Goal: Complete application form: Complete application form

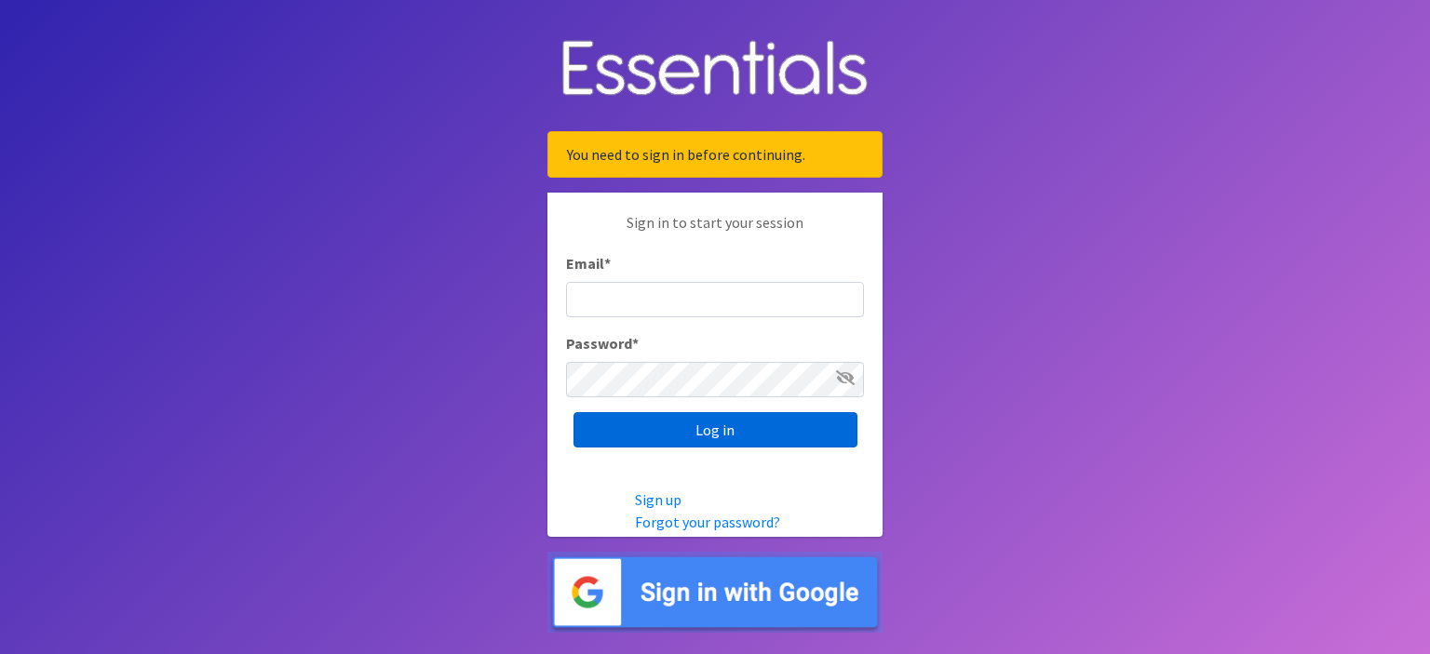
type input "[EMAIL_ADDRESS][DOMAIN_NAME]"
click at [807, 442] on input "Log in" at bounding box center [715, 429] width 284 height 35
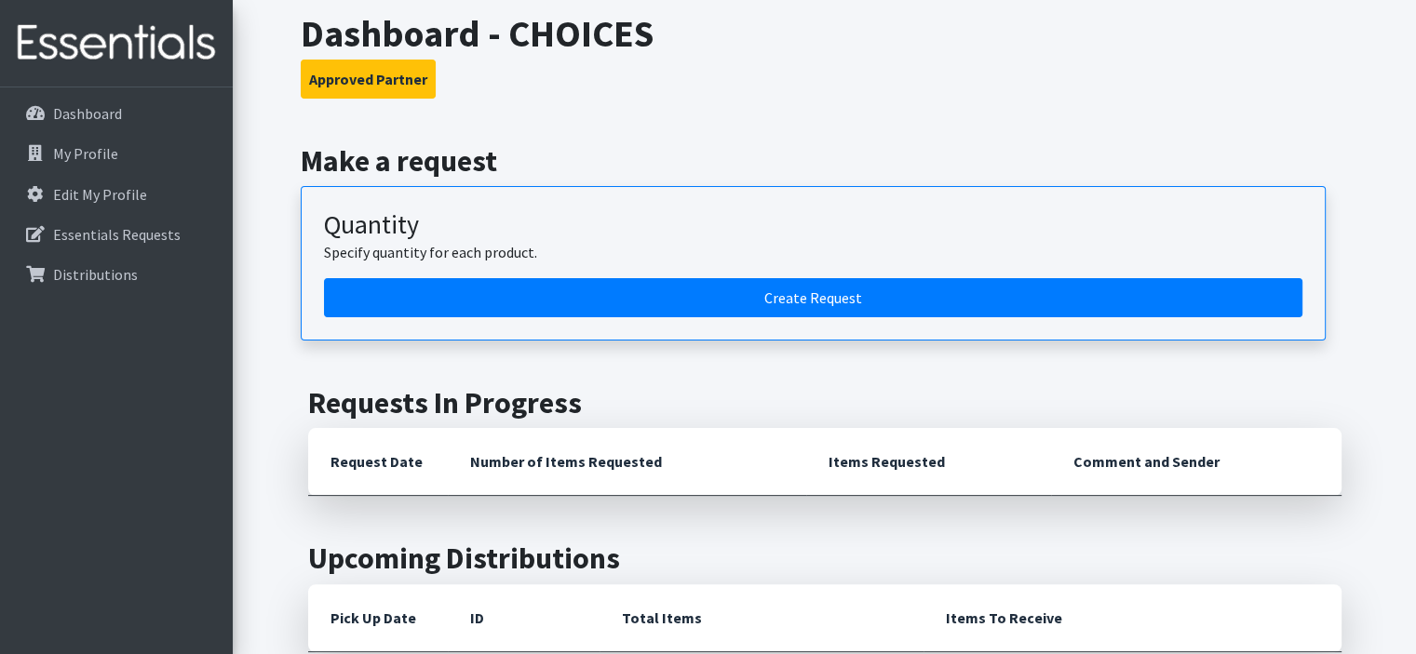
scroll to position [357, 0]
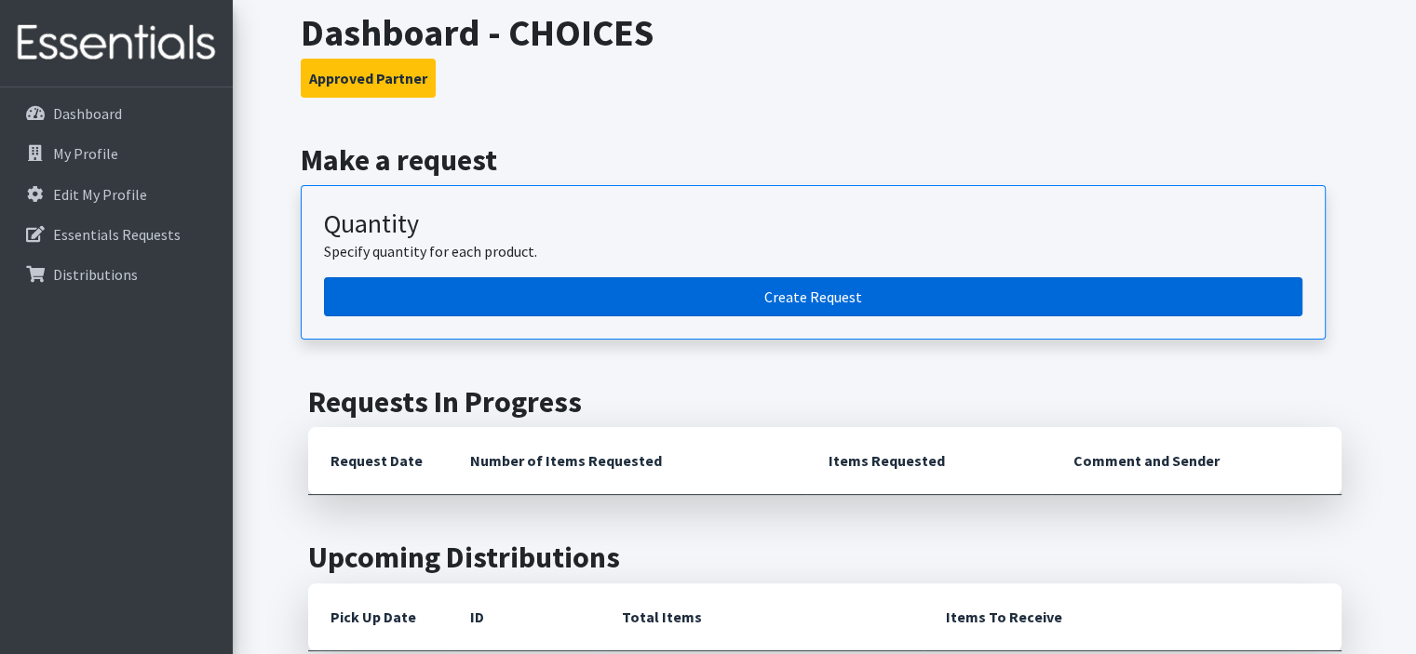
click at [797, 292] on link "Create Request" at bounding box center [813, 296] width 978 height 39
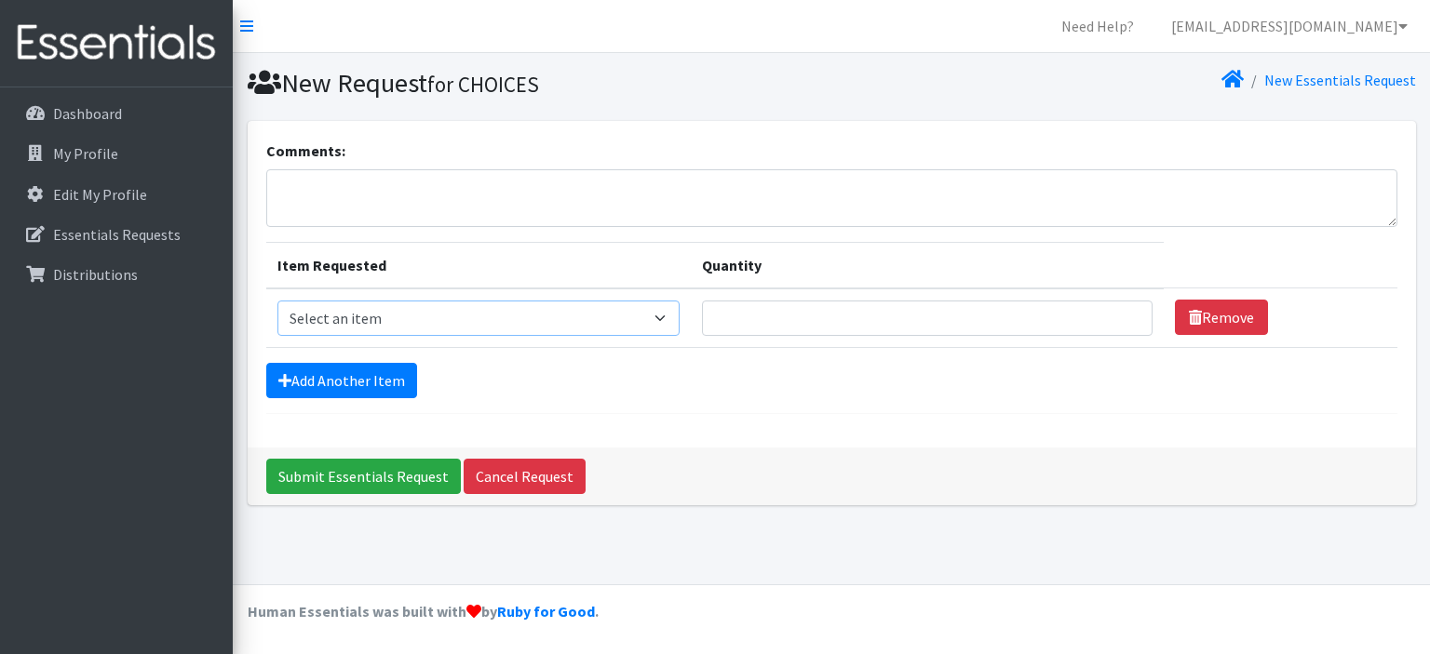
click at [670, 315] on select "Select an item 1 month period supply kit Kids (Newborn) Kids (Size 1) Kids (Siz…" at bounding box center [478, 318] width 403 height 35
select select "15041"
click at [277, 301] on select "Select an item 1 month period supply kit Kids (Newborn) Kids (Size 1) Kids (Siz…" at bounding box center [478, 318] width 403 height 35
click at [1129, 307] on input "Quantity" at bounding box center [927, 318] width 450 height 35
click at [1121, 316] on input "1" at bounding box center [927, 318] width 450 height 35
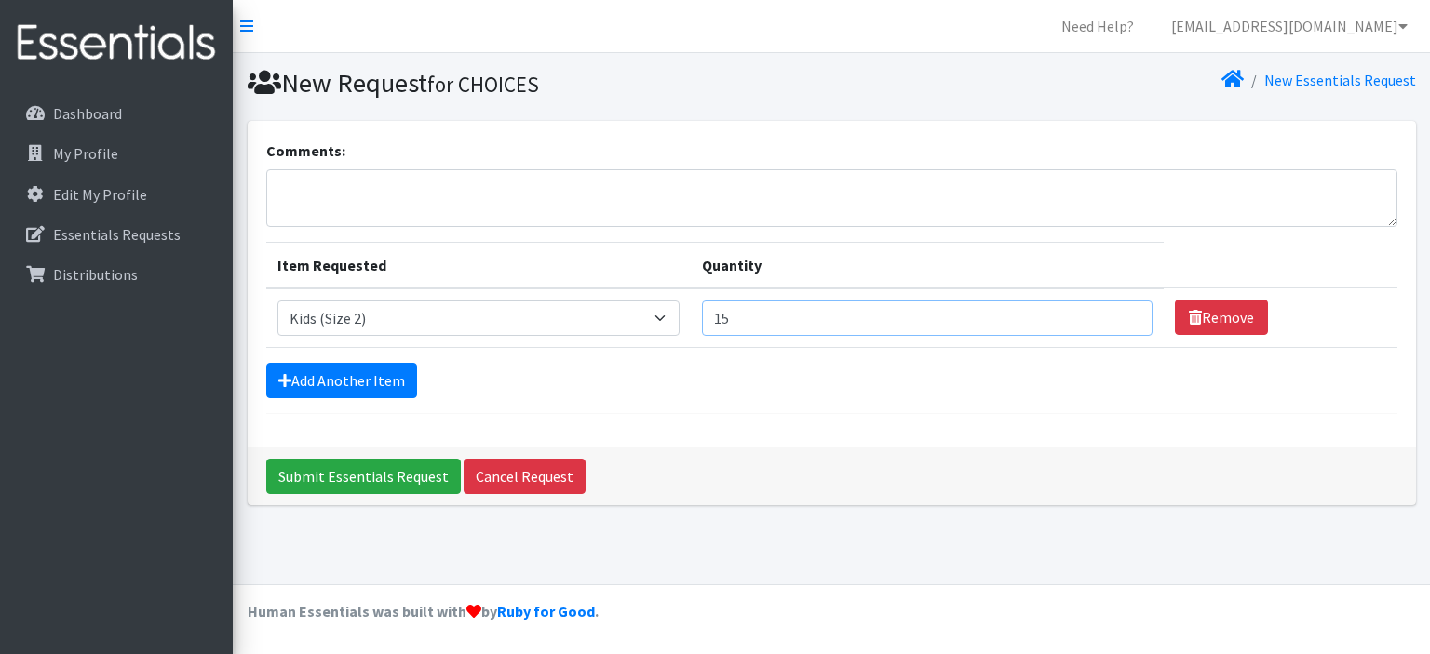
type input "1"
type input "50"
click at [402, 385] on link "Add Another Item" at bounding box center [341, 380] width 151 height 35
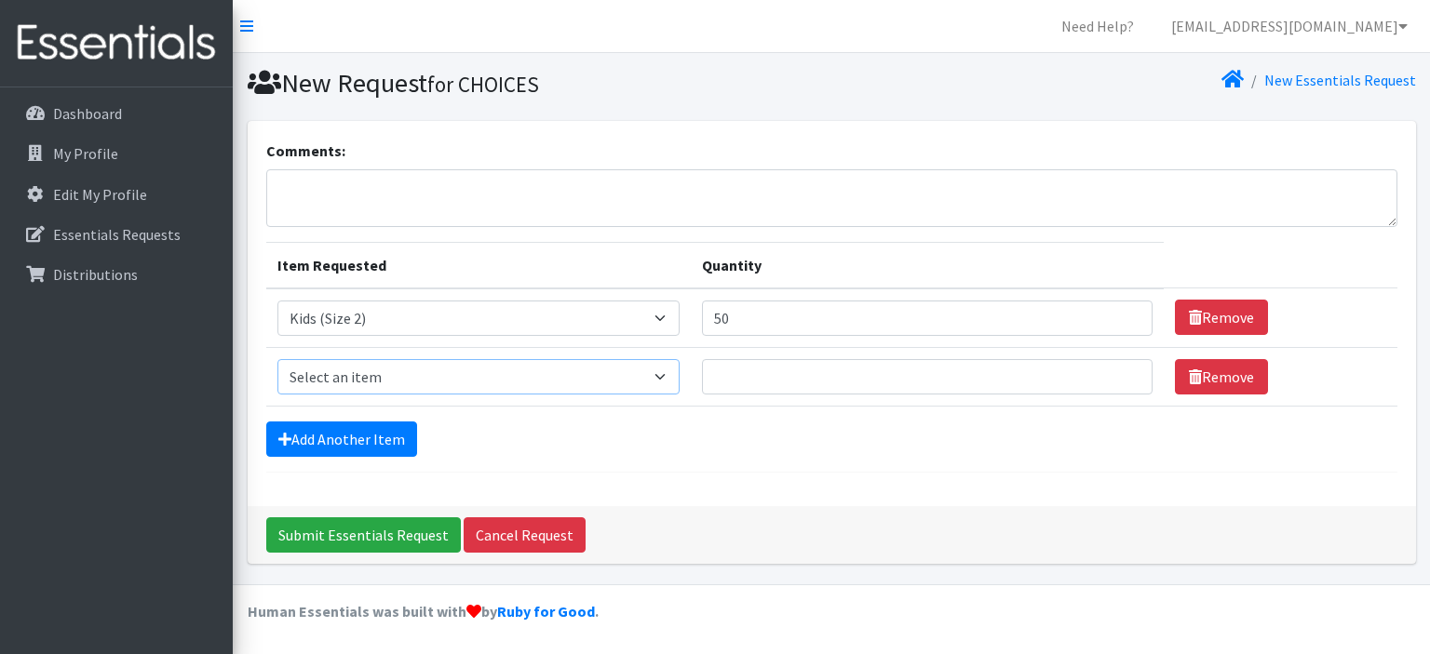
click at [678, 372] on select "Select an item 1 month period supply kit Kids (Newborn) Kids (Size 1) Kids (Siz…" at bounding box center [478, 376] width 403 height 35
select select "15069"
click at [277, 359] on select "Select an item 1 month period supply kit Kids (Newborn) Kids (Size 1) Kids (Siz…" at bounding box center [478, 376] width 403 height 35
click at [771, 373] on input "Quantity" at bounding box center [927, 376] width 450 height 35
type input "150"
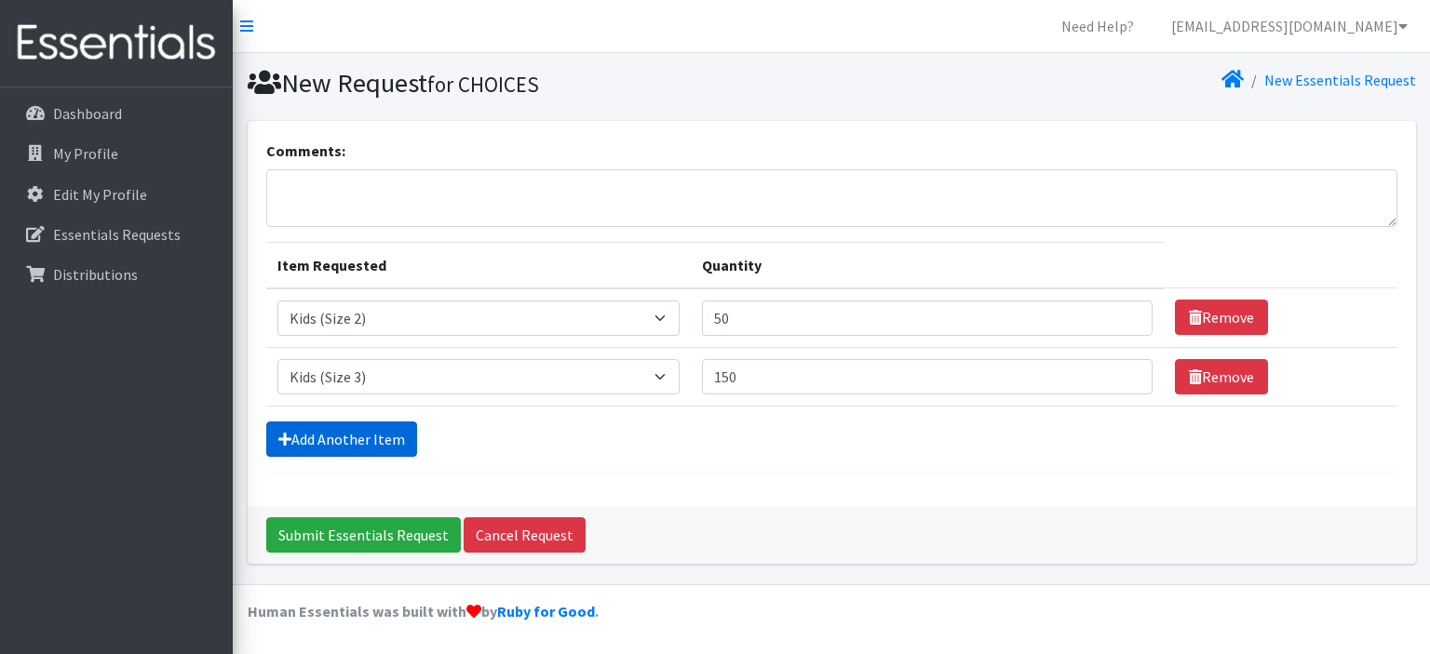
click at [395, 442] on link "Add Another Item" at bounding box center [341, 439] width 151 height 35
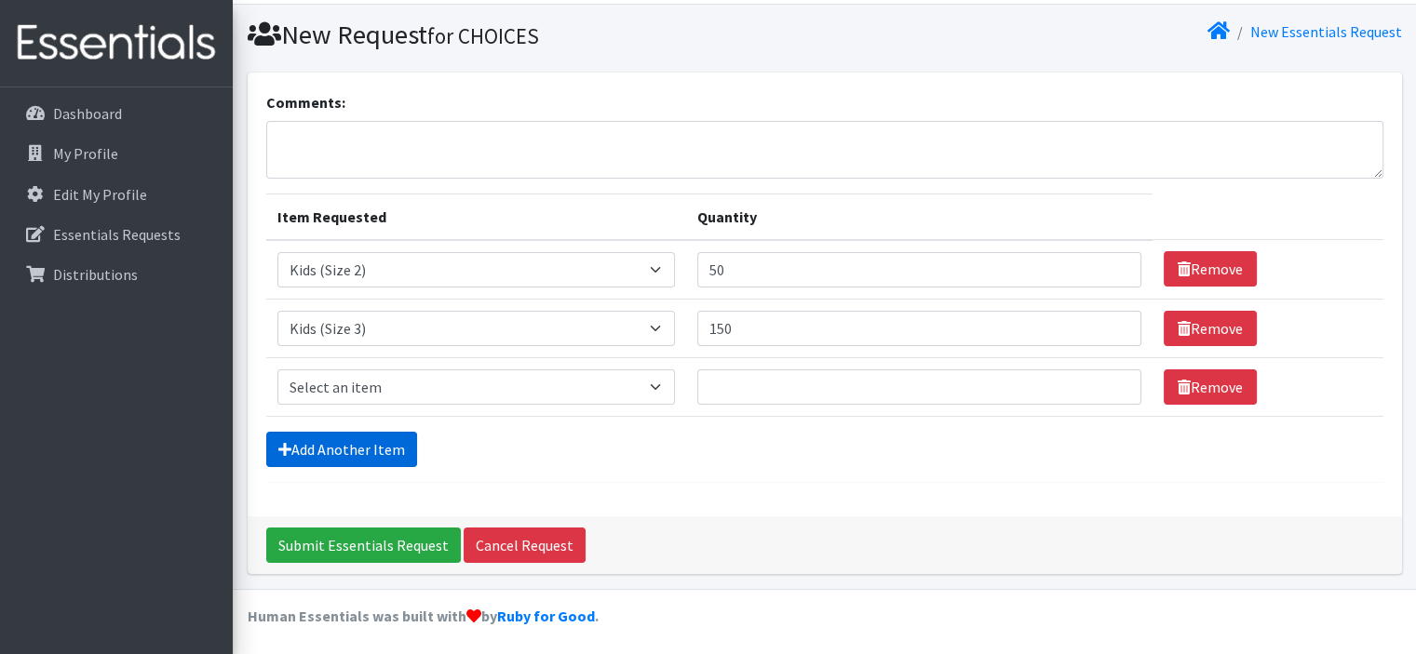
scroll to position [49, 0]
click at [395, 442] on link "Add Another Item" at bounding box center [341, 448] width 151 height 35
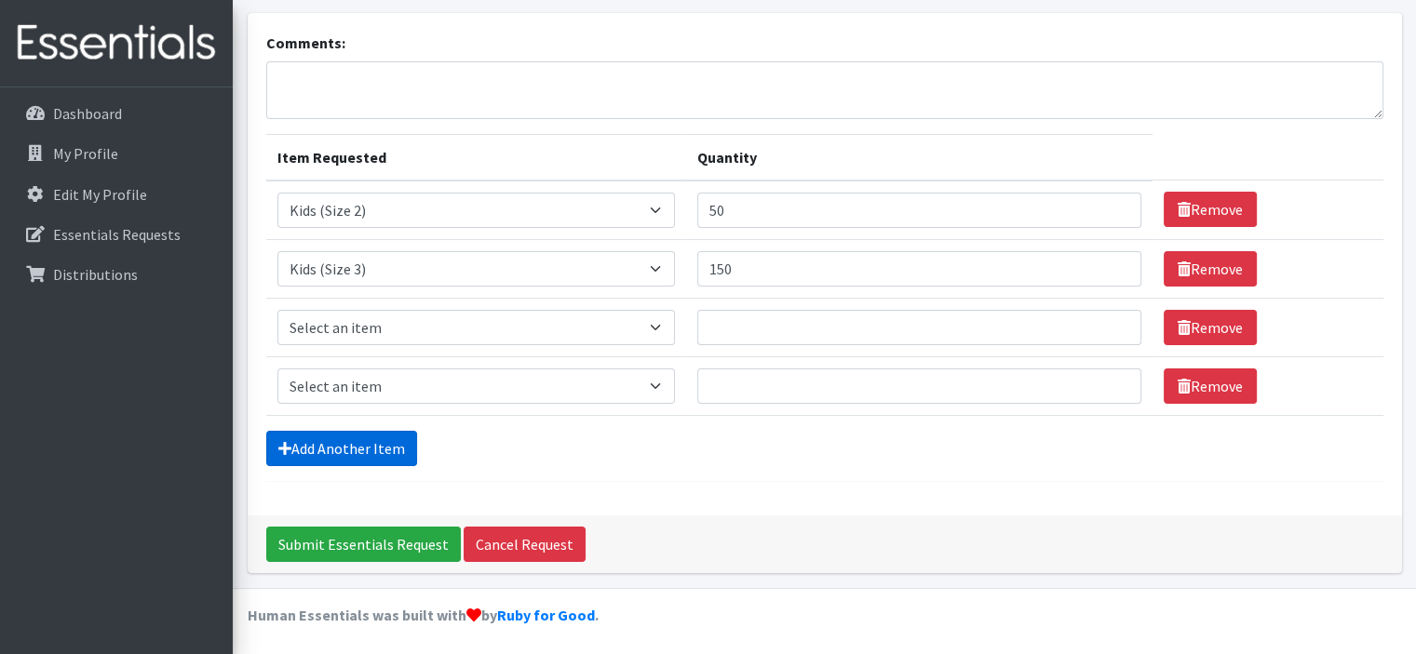
scroll to position [108, 0]
click at [669, 315] on select "Select an item 1 month period supply kit Kids (Newborn) Kids (Size 1) Kids (Siz…" at bounding box center [476, 327] width 398 height 35
select select "15038"
click at [277, 310] on select "Select an item 1 month period supply kit Kids (Newborn) Kids (Size 1) Kids (Siz…" at bounding box center [476, 327] width 398 height 35
click at [721, 330] on input "Quantity" at bounding box center [919, 327] width 444 height 35
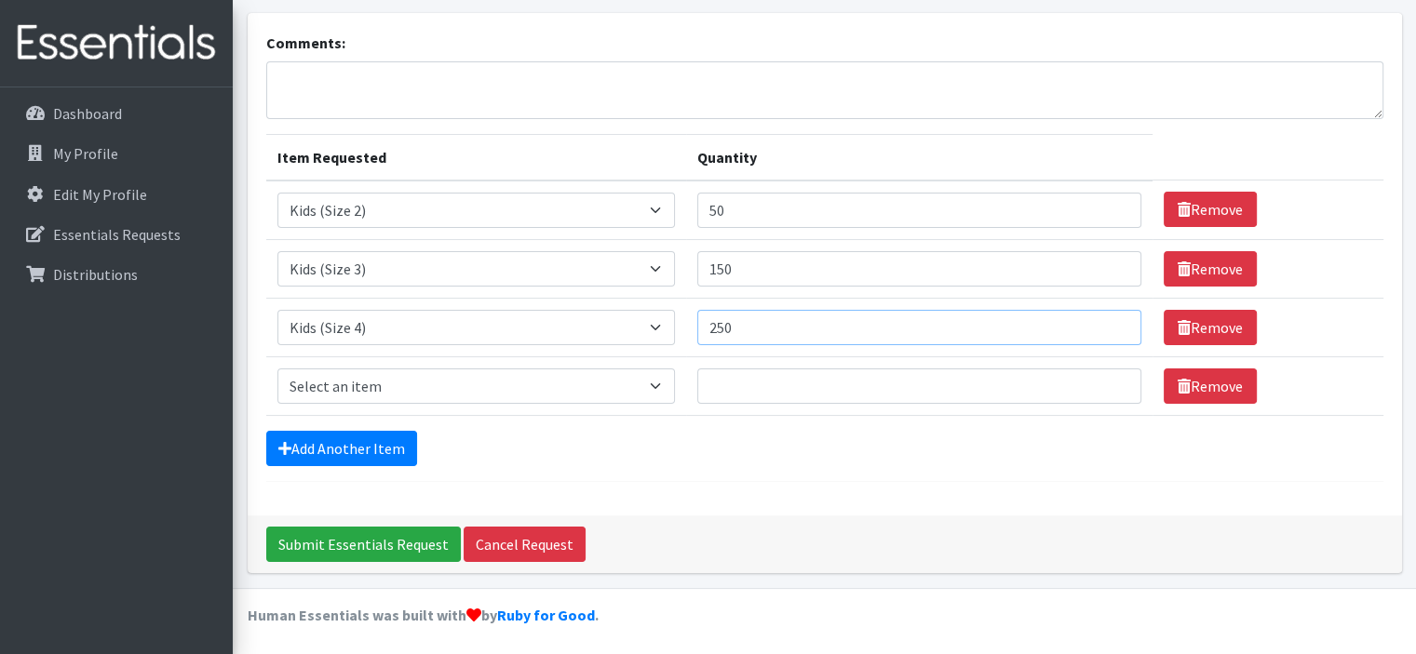
type input "250"
click at [410, 374] on select "Select an item 1 month period supply kit Kids (Newborn) Kids (Size 1) Kids (Siz…" at bounding box center [476, 386] width 398 height 35
select select "15044"
click at [277, 369] on select "Select an item 1 month period supply kit Kids (Newborn) Kids (Size 1) Kids (Siz…" at bounding box center [476, 386] width 398 height 35
click at [726, 382] on input "Quantity" at bounding box center [919, 386] width 444 height 35
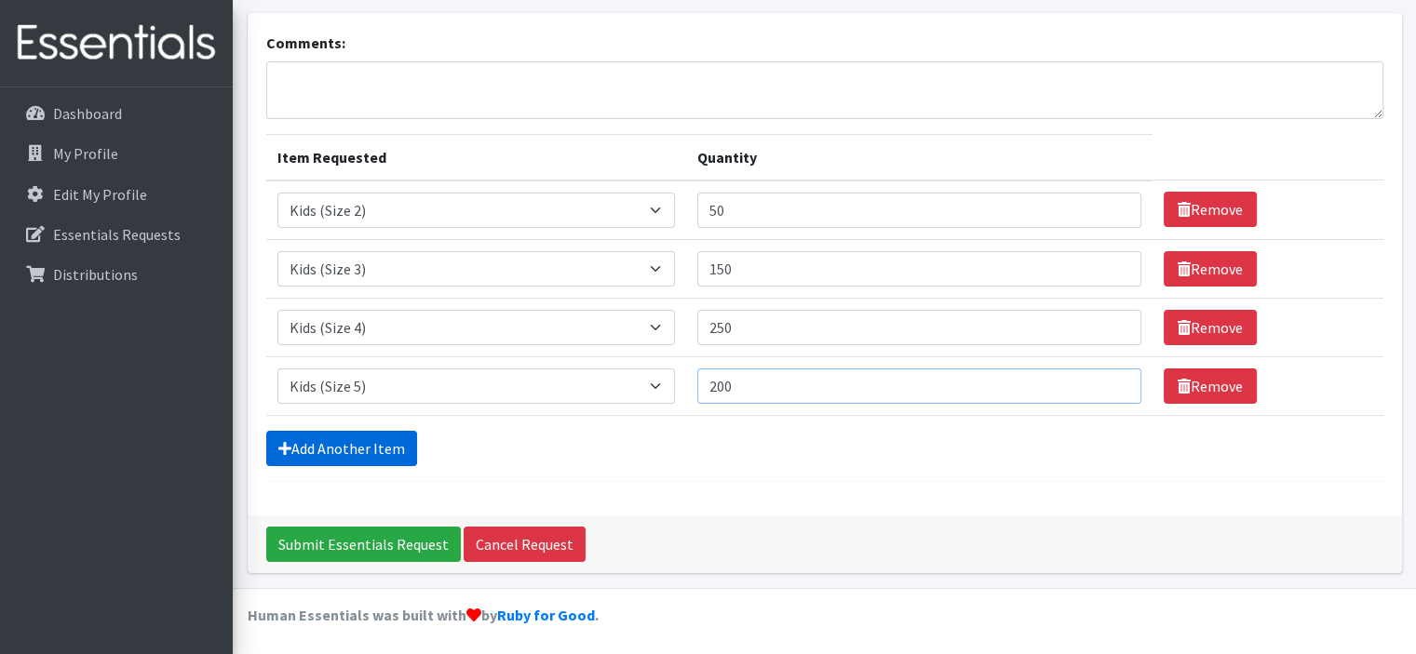
type input "200"
click at [395, 446] on link "Add Another Item" at bounding box center [341, 448] width 151 height 35
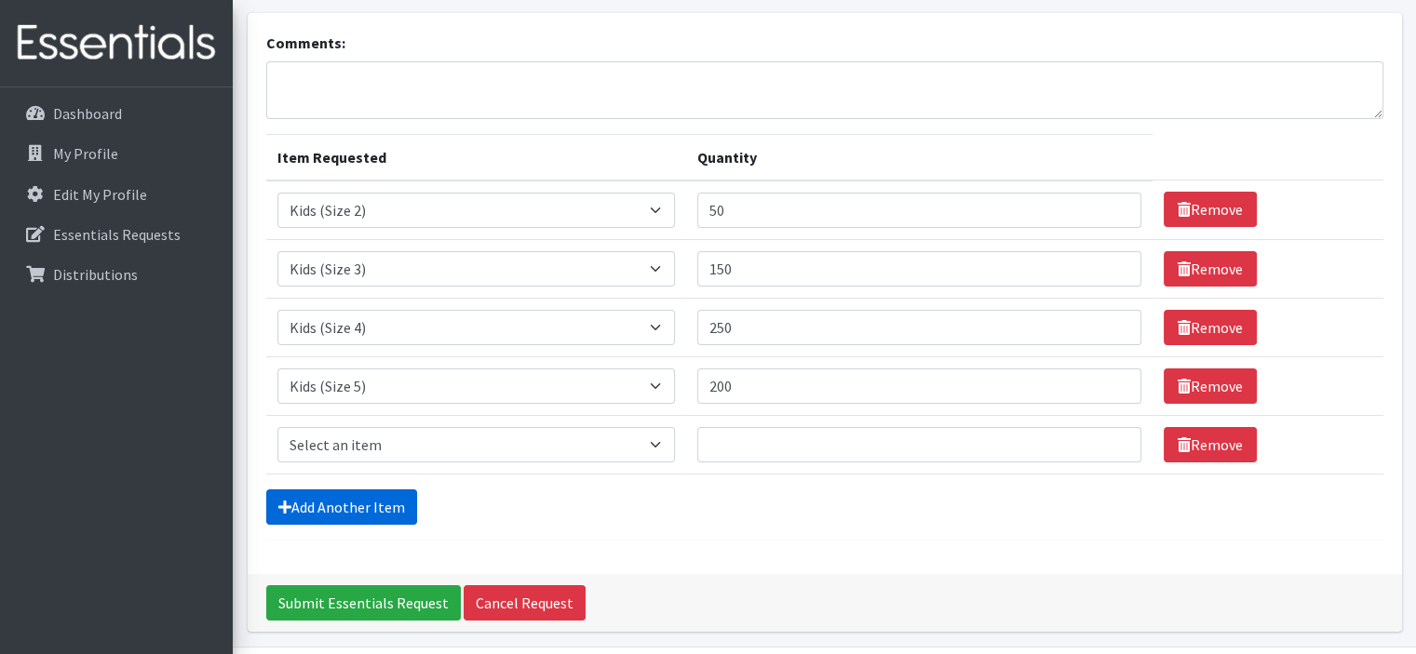
scroll to position [167, 0]
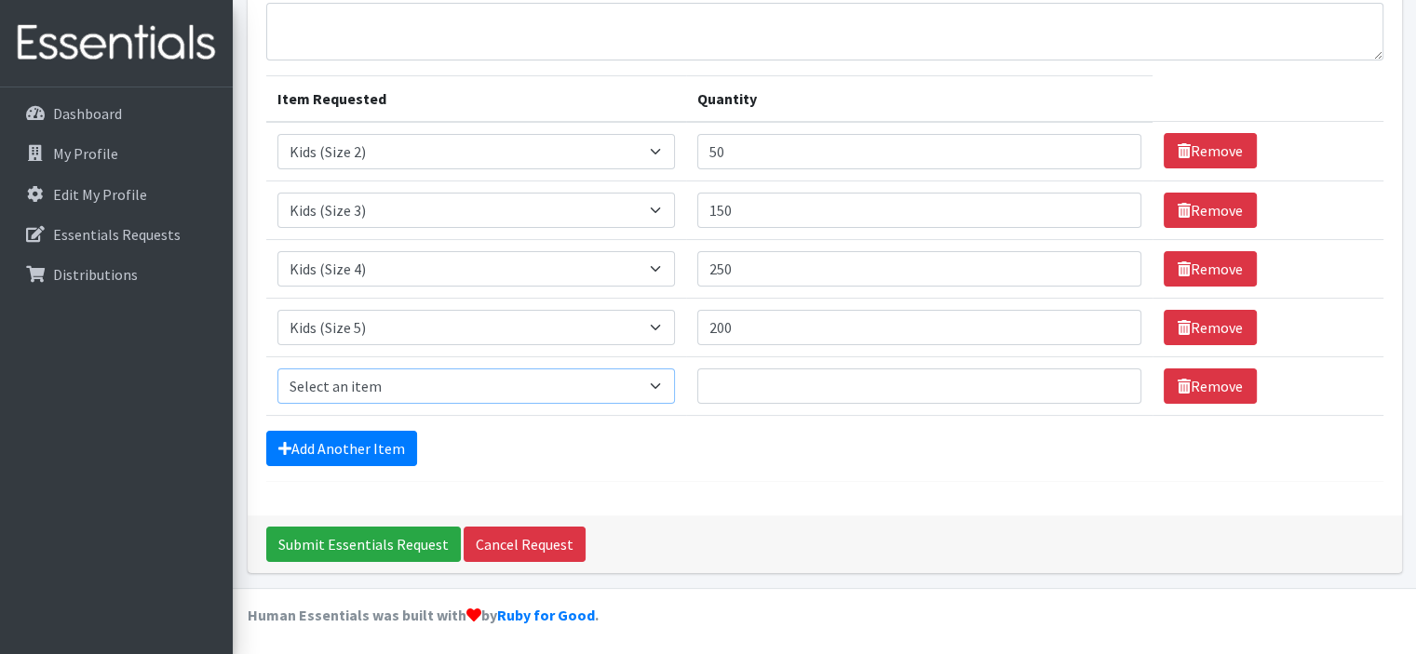
click at [667, 383] on select "Select an item 1 month period supply kit Kids (Newborn) Kids (Size 1) Kids (Siz…" at bounding box center [476, 386] width 398 height 35
select select "15071"
click at [277, 369] on select "Select an item 1 month period supply kit Kids (Newborn) Kids (Size 1) Kids (Siz…" at bounding box center [476, 386] width 398 height 35
click at [732, 374] on input "Quantity" at bounding box center [919, 386] width 444 height 35
type input "200"
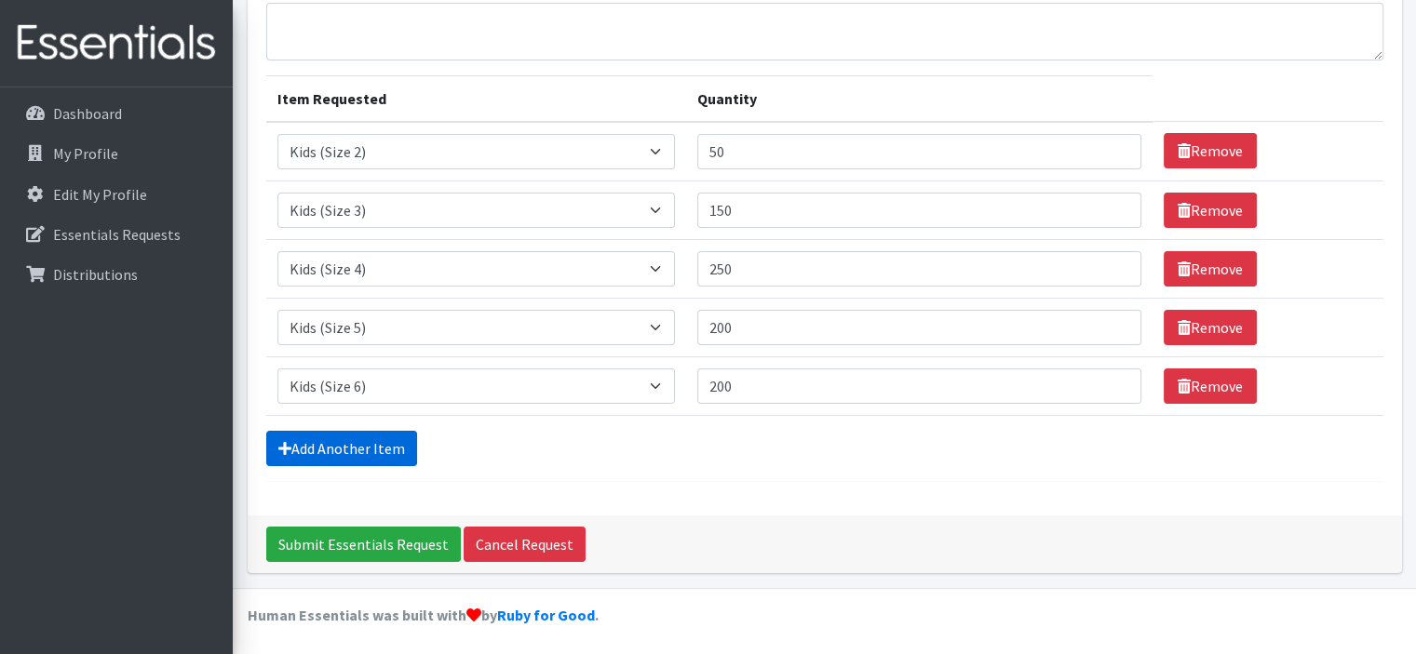
click at [357, 436] on link "Add Another Item" at bounding box center [341, 448] width 151 height 35
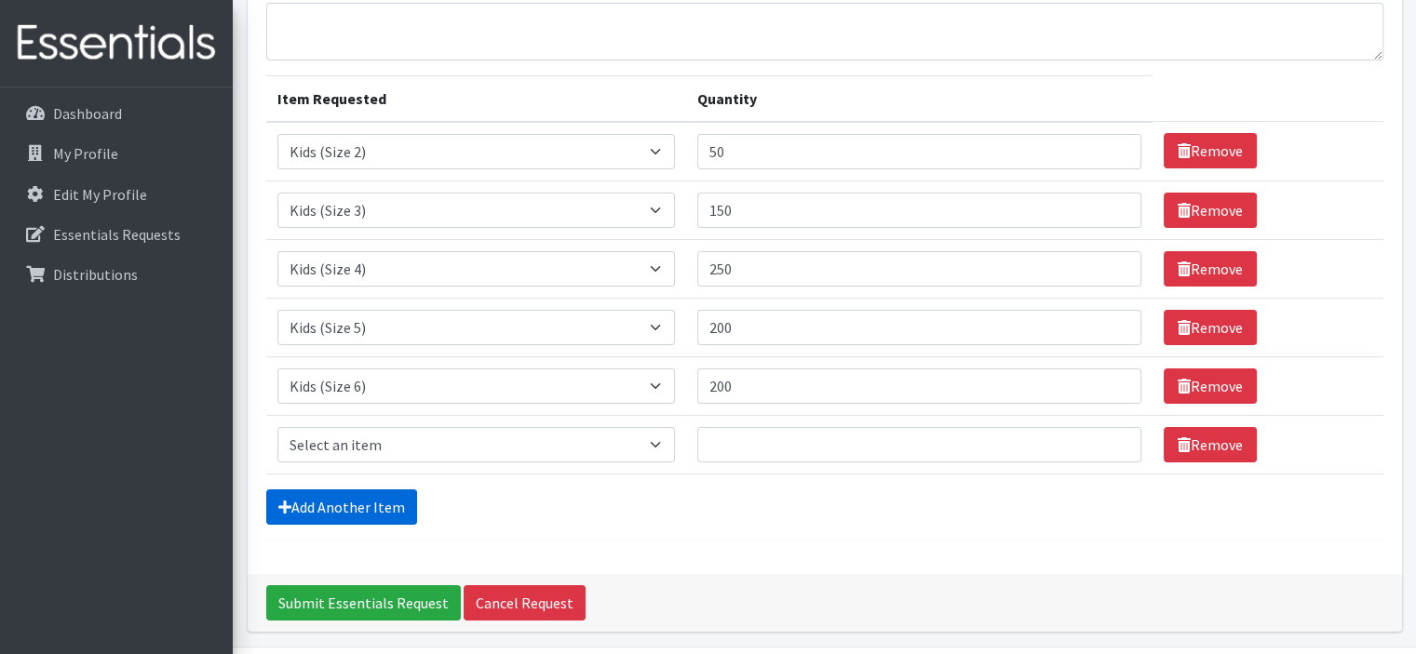
scroll to position [225, 0]
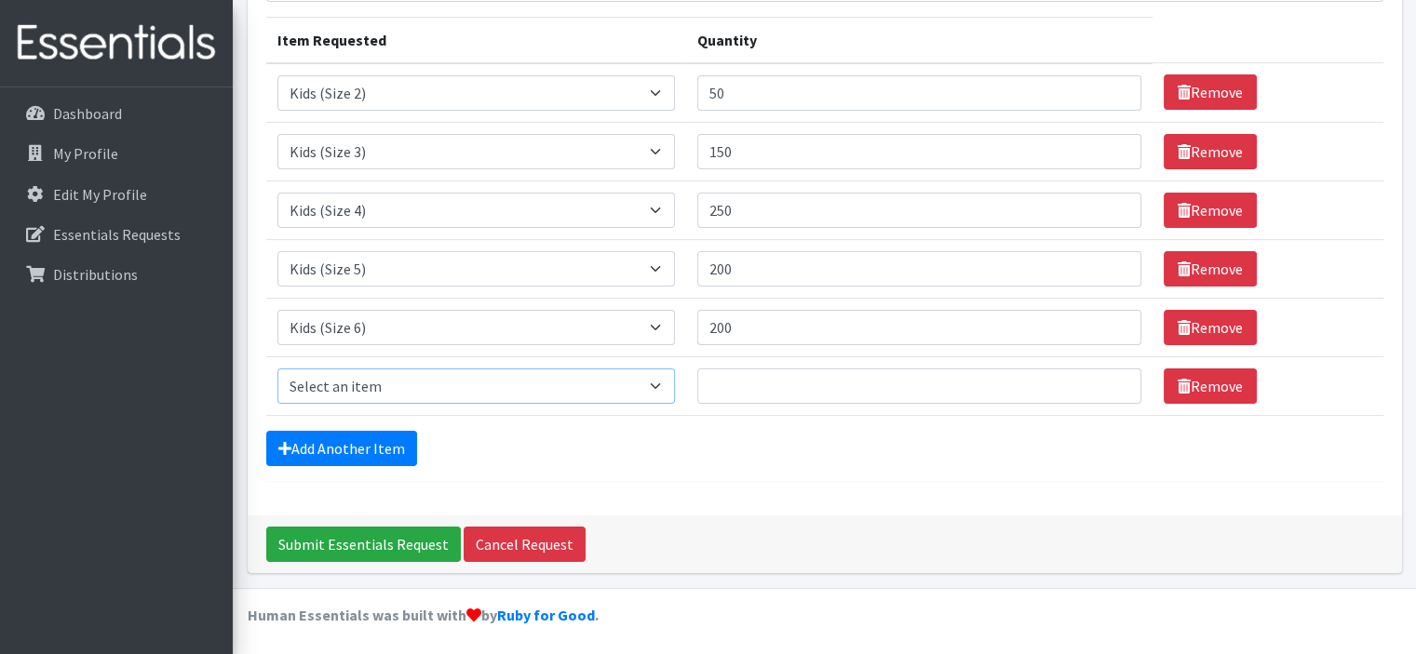
click at [671, 383] on select "Select an item 1 month period supply kit Kids (Newborn) Kids (Size 1) Kids (Siz…" at bounding box center [476, 386] width 398 height 35
select select "15040"
click at [277, 369] on select "Select an item 1 month period supply kit Kids (Newborn) Kids (Size 1) Kids (Siz…" at bounding box center [476, 386] width 398 height 35
click at [966, 382] on input "Quantity" at bounding box center [919, 386] width 444 height 35
type input "75"
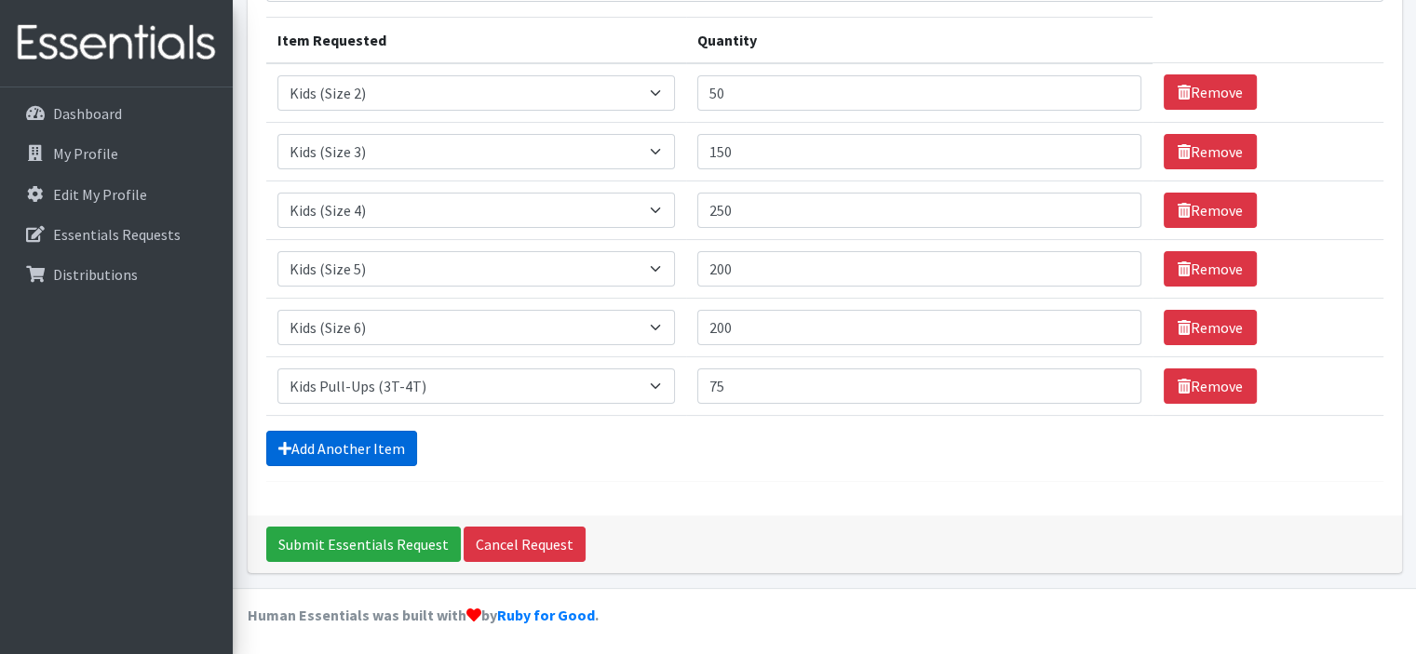
click at [373, 442] on link "Add Another Item" at bounding box center [341, 448] width 151 height 35
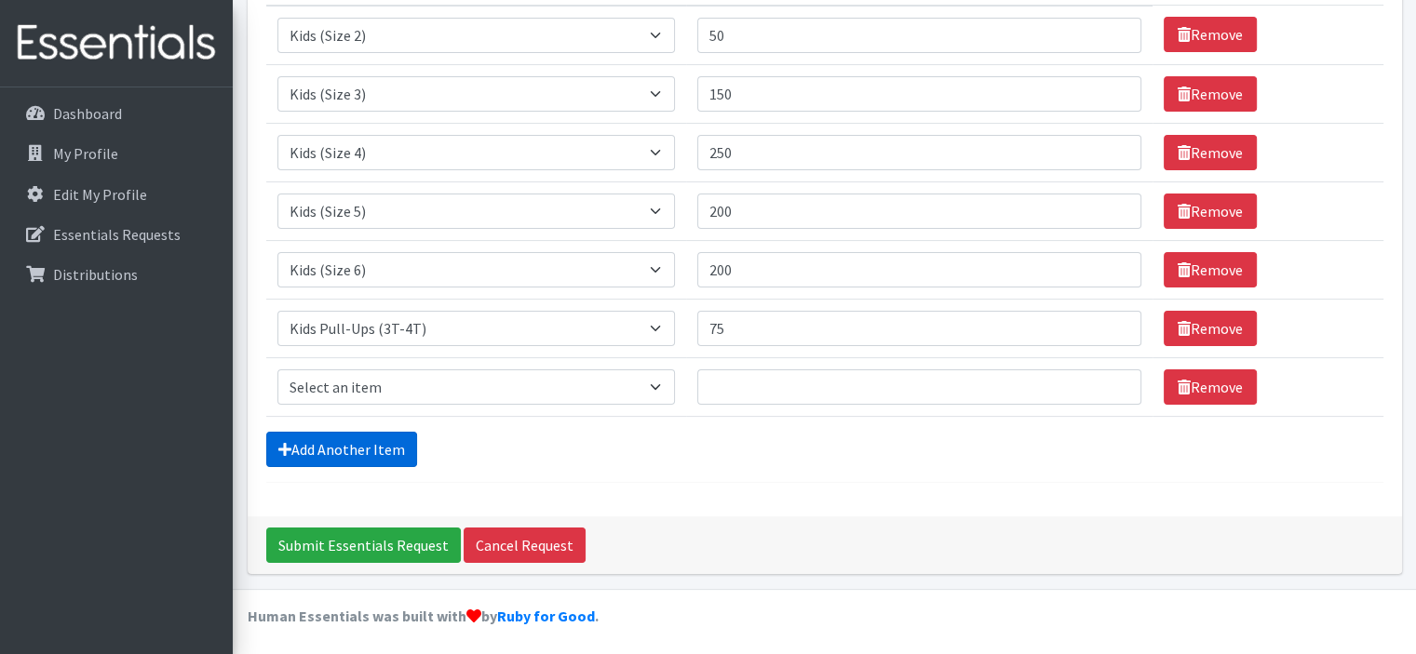
scroll to position [283, 0]
click at [617, 385] on select "Select an item 1 month period supply kit Kids (Newborn) Kids (Size 1) Kids (Siz…" at bounding box center [476, 387] width 398 height 35
select select "15074"
click at [277, 370] on select "Select an item 1 month period supply kit Kids (Newborn) Kids (Size 1) Kids (Siz…" at bounding box center [476, 387] width 398 height 35
click at [741, 397] on input "Quantity" at bounding box center [919, 387] width 444 height 35
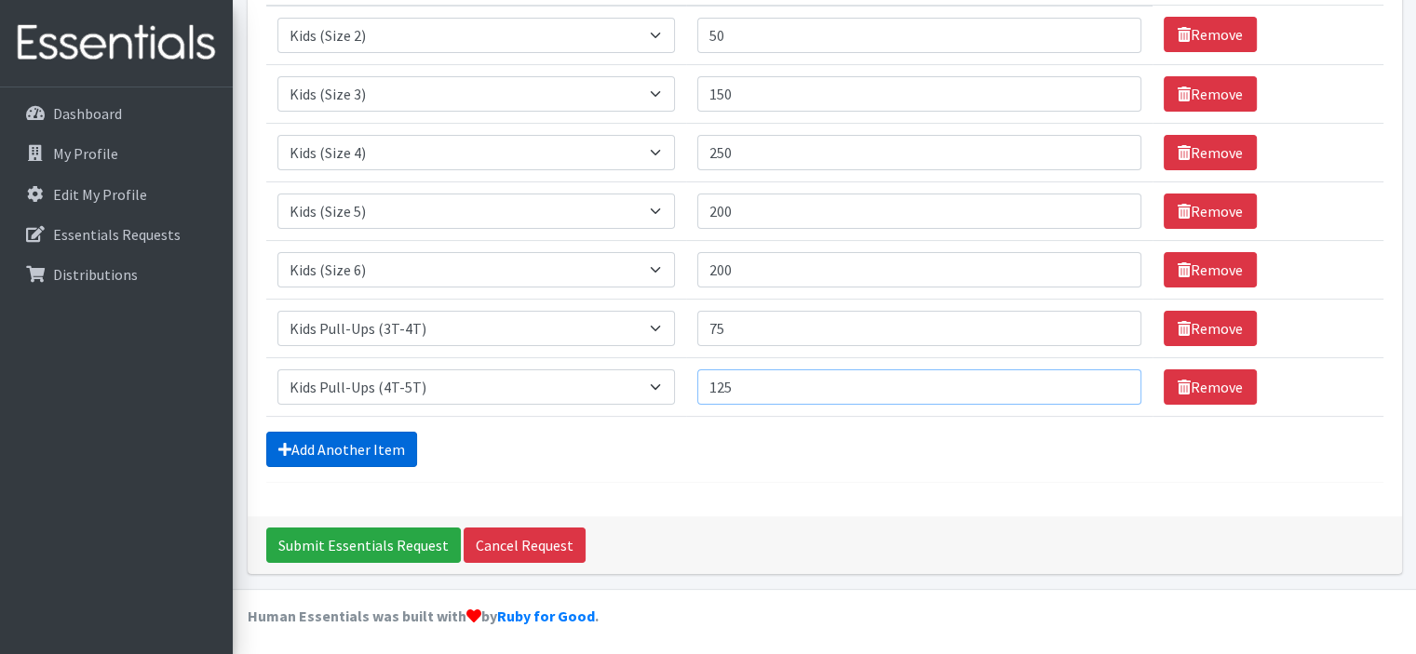
type input "125"
click at [397, 444] on link "Add Another Item" at bounding box center [341, 449] width 151 height 35
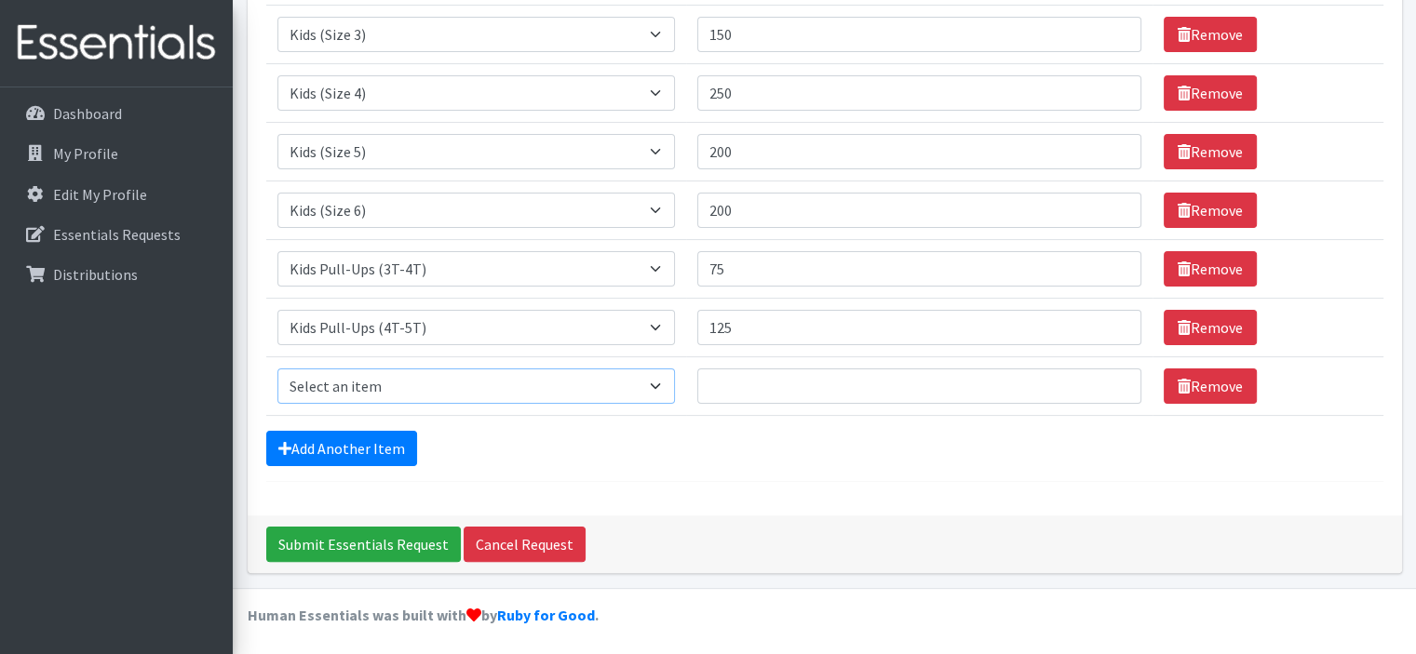
click at [647, 381] on select "Select an item 1 month period supply kit Kids (Newborn) Kids (Size 1) Kids (Siz…" at bounding box center [476, 386] width 398 height 35
select select "15043"
click at [277, 369] on select "Select an item 1 month period supply kit Kids (Newborn) Kids (Size 1) Kids (Siz…" at bounding box center [476, 386] width 398 height 35
click at [764, 379] on input "Quantity" at bounding box center [919, 386] width 444 height 35
type input "18"
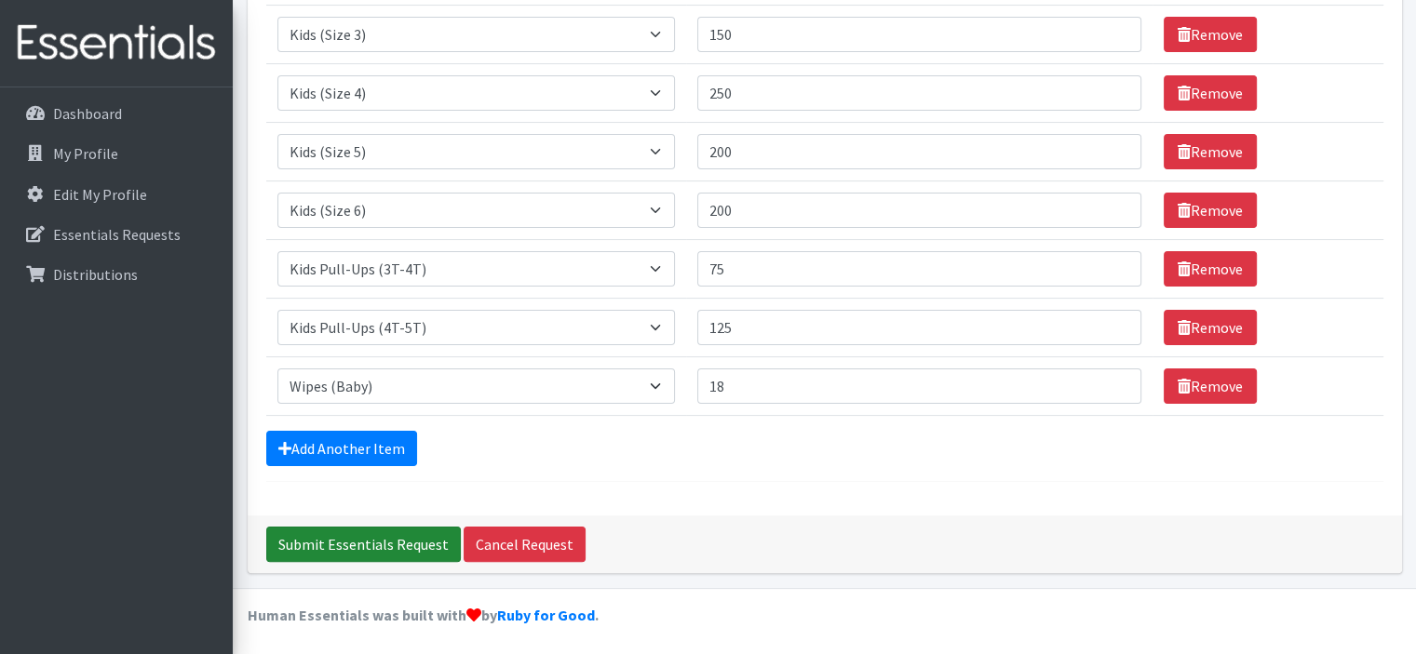
click at [341, 538] on input "Submit Essentials Request" at bounding box center [363, 544] width 195 height 35
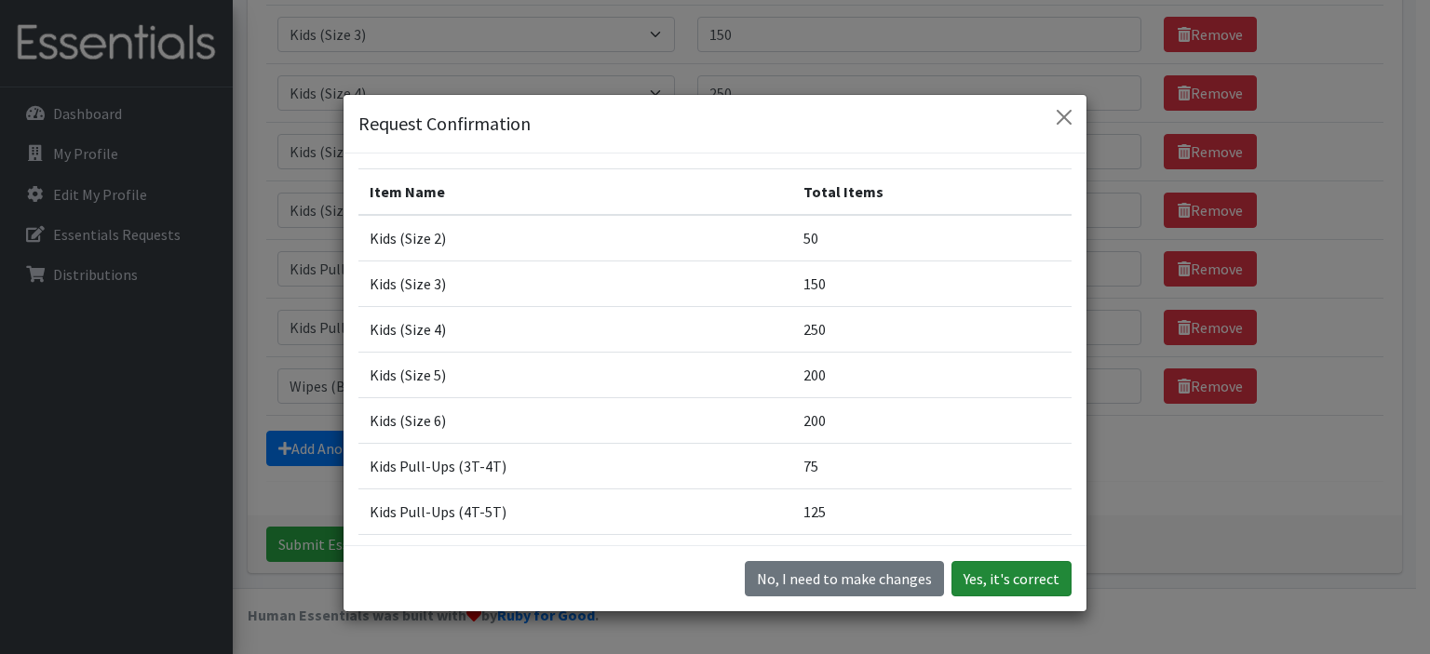
click at [1017, 577] on button "Yes, it's correct" at bounding box center [1011, 578] width 120 height 35
